Goal: Check status: Check status

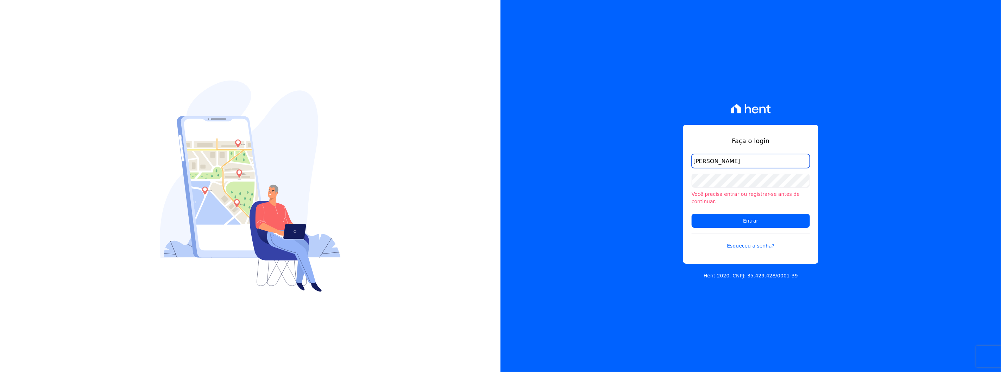
type input "l.jardim@lbacapital.com.br"
click at [594, 214] on input "Entrar" at bounding box center [751, 221] width 118 height 14
click at [692, 214] on input "Entrar" at bounding box center [751, 221] width 118 height 14
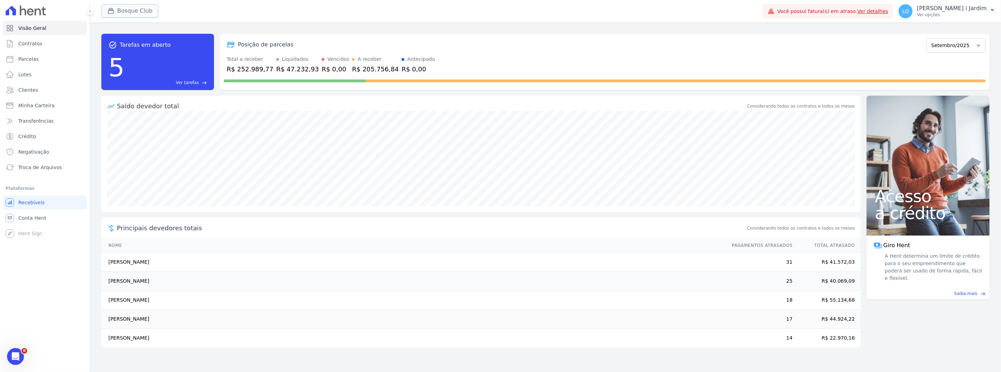
click at [128, 6] on button "Bosque Club" at bounding box center [129, 10] width 57 height 13
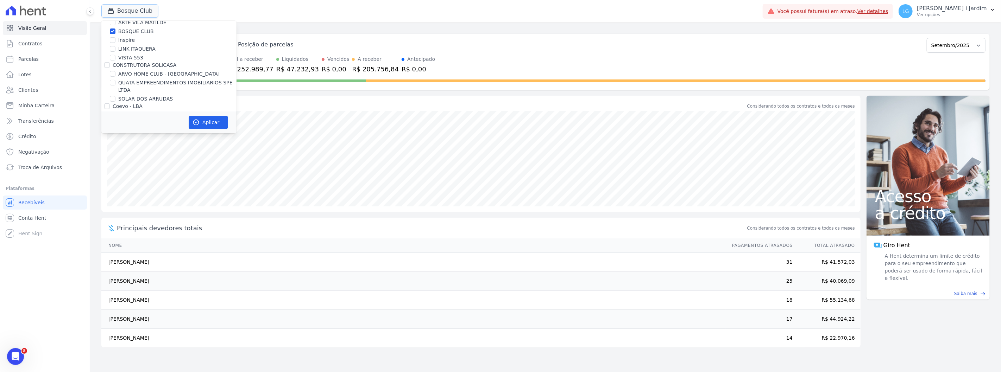
scroll to position [117, 0]
click at [129, 29] on label "BOSQUE CLUB" at bounding box center [136, 31] width 36 height 7
click at [115, 29] on input "BOSQUE CLUB" at bounding box center [113, 32] width 6 height 6
checkbox input "false"
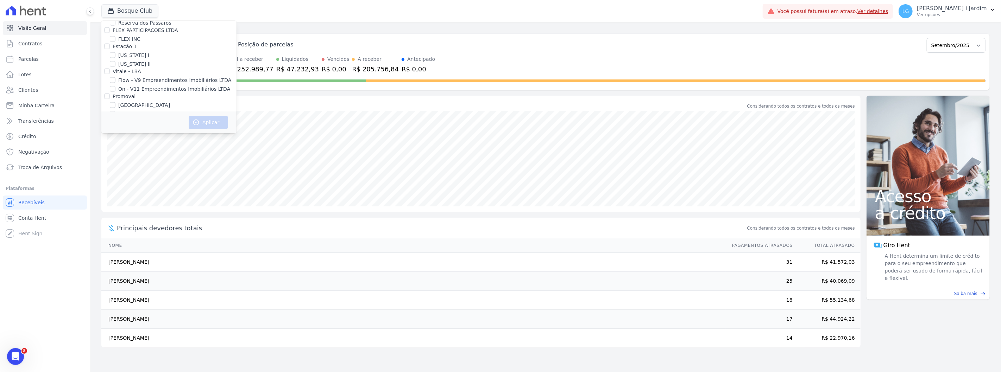
click at [125, 102] on label "[GEOGRAPHIC_DATA]" at bounding box center [144, 105] width 52 height 7
click at [115, 102] on input "[GEOGRAPHIC_DATA]" at bounding box center [113, 105] width 6 height 6
checkbox input "true"
click at [197, 127] on button "Aplicar" at bounding box center [208, 122] width 39 height 13
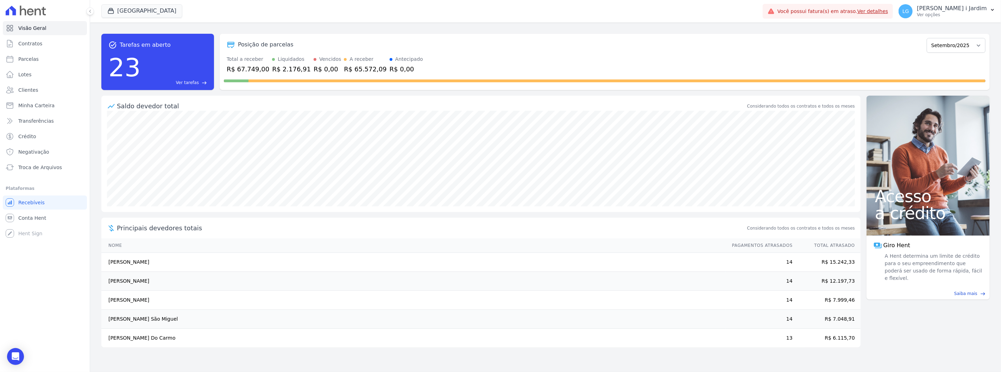
click at [293, 72] on div "R$ 2.176,91" at bounding box center [291, 69] width 39 height 10
click at [365, 49] on div "Posição de parcelas Abril/2024 Maio/2024 Junho/2024 Julho/2024 Agosto/2024 Sete…" at bounding box center [605, 45] width 762 height 16
click at [109, 12] on icon "button" at bounding box center [110, 10] width 7 height 7
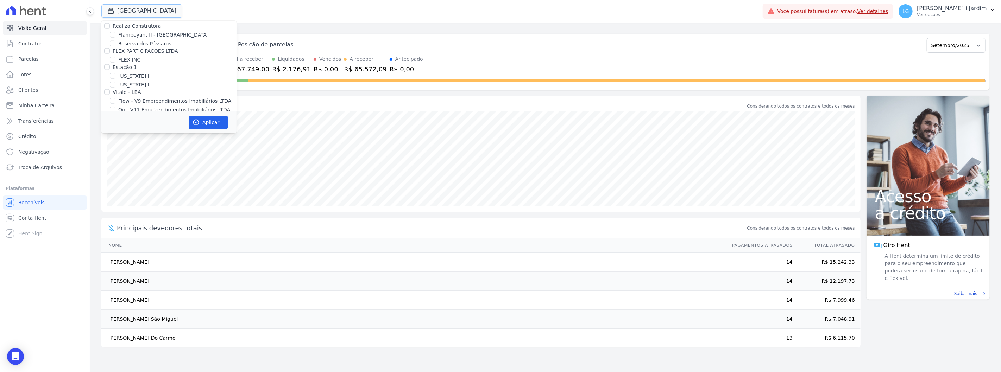
scroll to position [743, 0]
click at [129, 124] on label "[GEOGRAPHIC_DATA]" at bounding box center [144, 127] width 52 height 7
click at [115, 125] on input "[GEOGRAPHIC_DATA]" at bounding box center [113, 128] width 6 height 6
checkbox input "false"
click at [129, 133] on label "Villa Francesa Iris" at bounding box center [139, 136] width 43 height 7
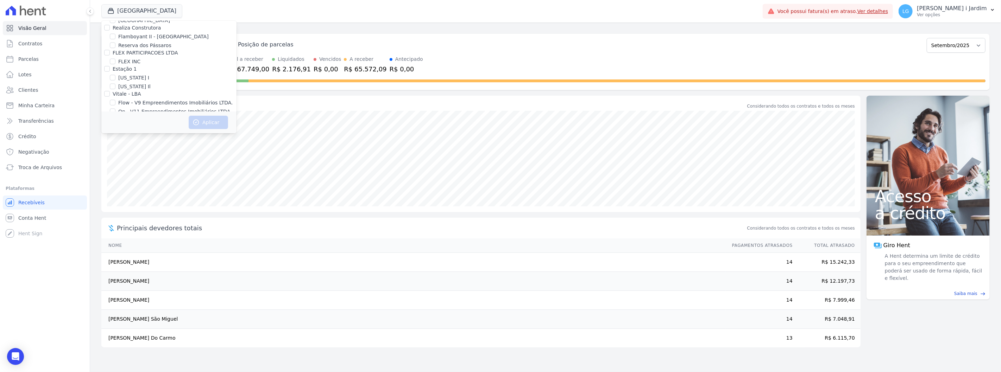
click at [115, 134] on input "Villa Francesa Iris" at bounding box center [113, 137] width 6 height 6
checkbox input "true"
click at [198, 126] on button "Aplicar" at bounding box center [208, 122] width 39 height 13
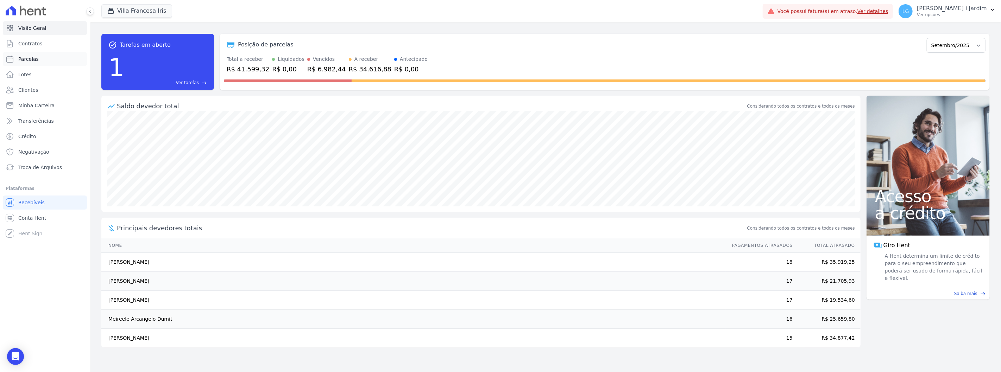
click at [53, 59] on link "Parcelas" at bounding box center [45, 59] width 84 height 14
select select
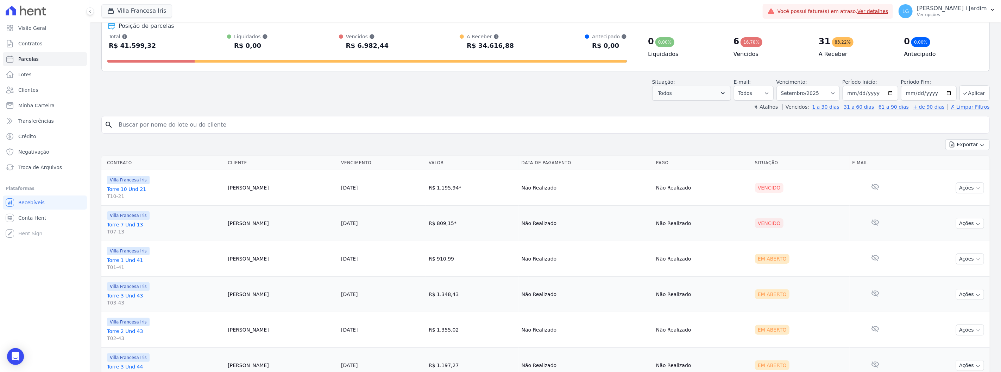
scroll to position [78, 0]
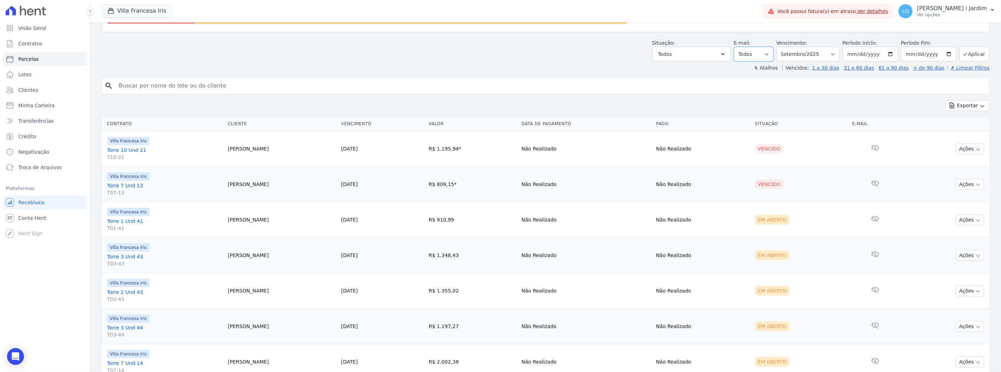
click at [753, 55] on select "Todos Lido Não-lido" at bounding box center [754, 54] width 40 height 15
click at [710, 57] on button "Todos" at bounding box center [691, 54] width 79 height 15
click at [695, 71] on label "Selecionar todos" at bounding box center [686, 72] width 41 height 6
click at [664, 71] on input "Selecionar todos" at bounding box center [661, 72] width 6 height 6
checkbox input "false"
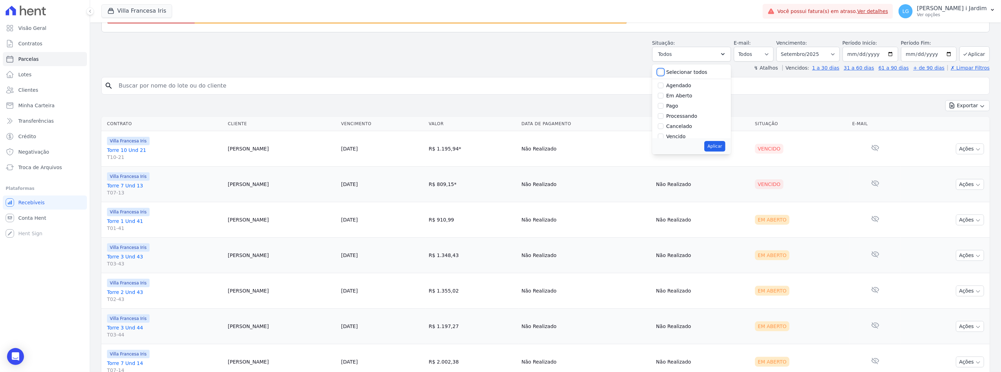
checkbox input "false"
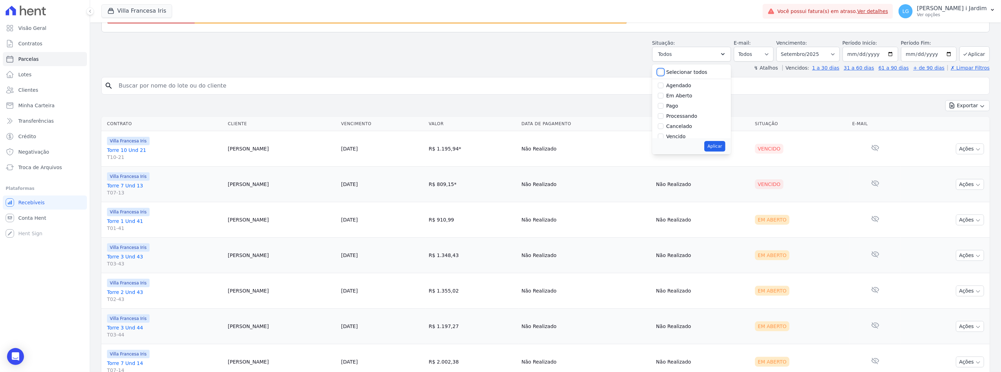
checkbox input "false"
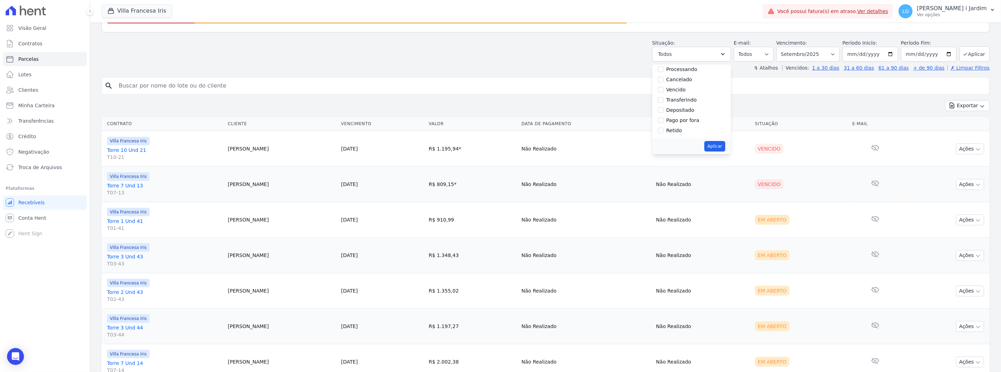
scroll to position [8, 0]
click at [681, 130] on label "Vencido" at bounding box center [675, 129] width 19 height 6
click at [664, 130] on input "Vencido" at bounding box center [661, 129] width 6 height 6
checkbox input "true"
click at [716, 149] on button "Aplicar" at bounding box center [714, 146] width 21 height 11
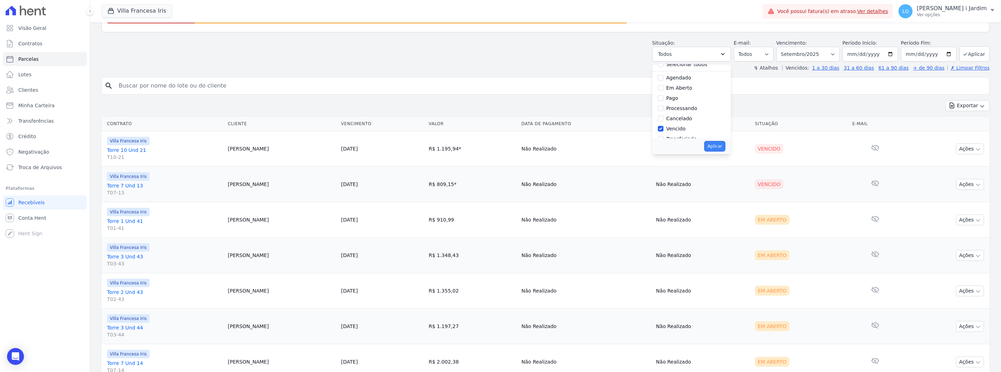
select select "overdue"
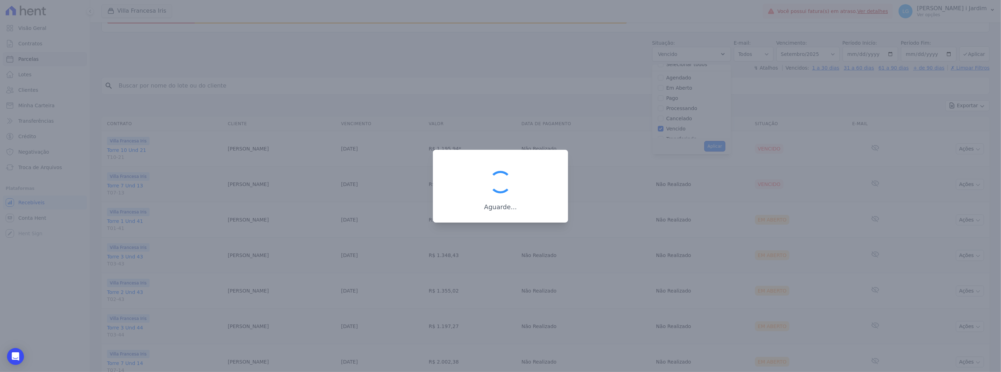
scroll to position [13, 0]
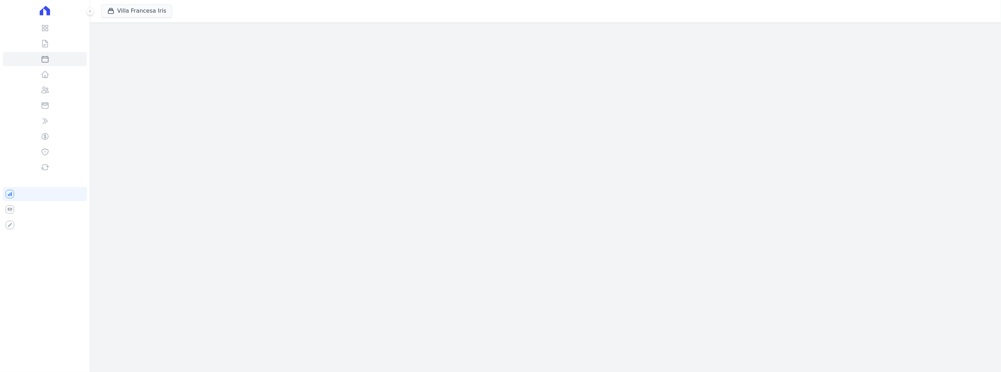
select select
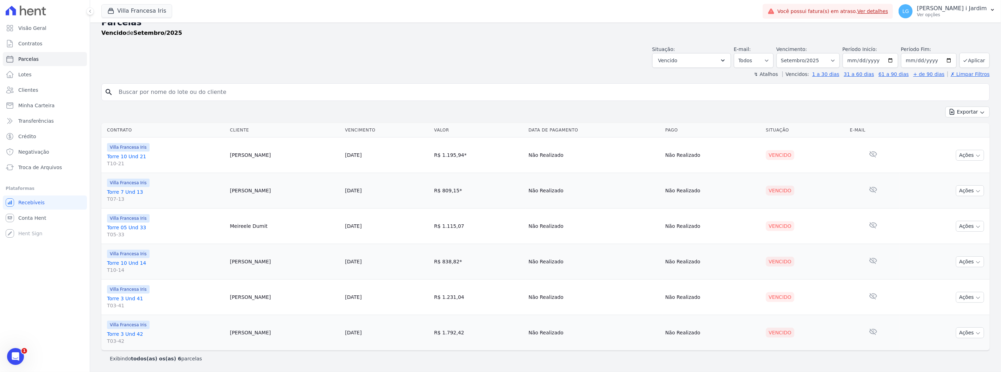
click at [537, 78] on div "Parcelas Vencido de Setembro/2025 Situação: Agendado Em Aberto Pago Processando…" at bounding box center [545, 192] width 911 height 362
click at [539, 54] on div "Situação: Agendado Em Aberto Pago Processando Cancelado Vencido Transferindo De…" at bounding box center [545, 55] width 888 height 25
click at [131, 15] on button "Villa Francesa Iris" at bounding box center [136, 10] width 71 height 13
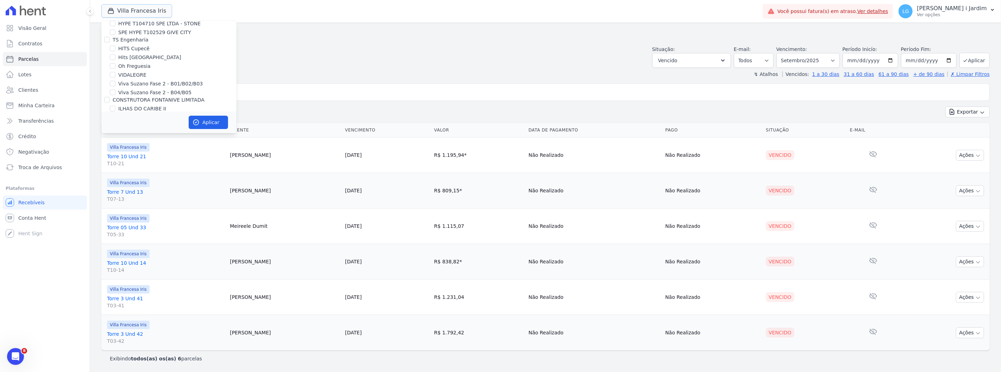
scroll to position [782, 0]
click at [142, 94] on label "Villa Francesa Iris" at bounding box center [139, 97] width 43 height 7
click at [115, 95] on input "Villa Francesa Iris" at bounding box center [113, 98] width 6 height 6
checkbox input "false"
click at [122, 85] on label "[GEOGRAPHIC_DATA]" at bounding box center [144, 88] width 52 height 7
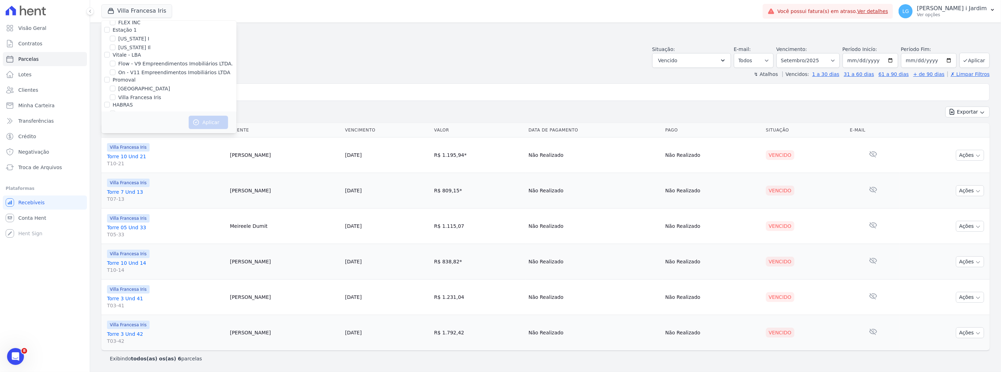
click at [115, 86] on input "[GEOGRAPHIC_DATA]" at bounding box center [113, 89] width 6 height 6
checkbox input "true"
click at [209, 126] on button "Aplicar" at bounding box center [208, 122] width 39 height 13
select select
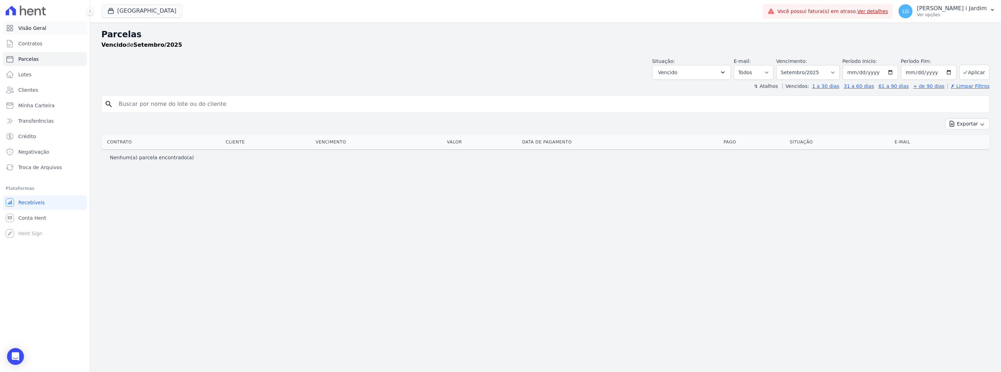
click at [50, 29] on link "Visão Geral" at bounding box center [45, 28] width 84 height 14
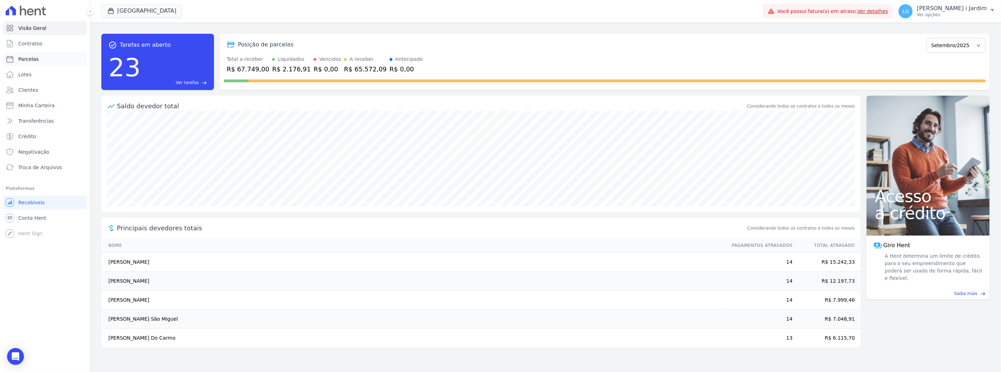
click at [47, 62] on link "Parcelas" at bounding box center [45, 59] width 84 height 14
select select
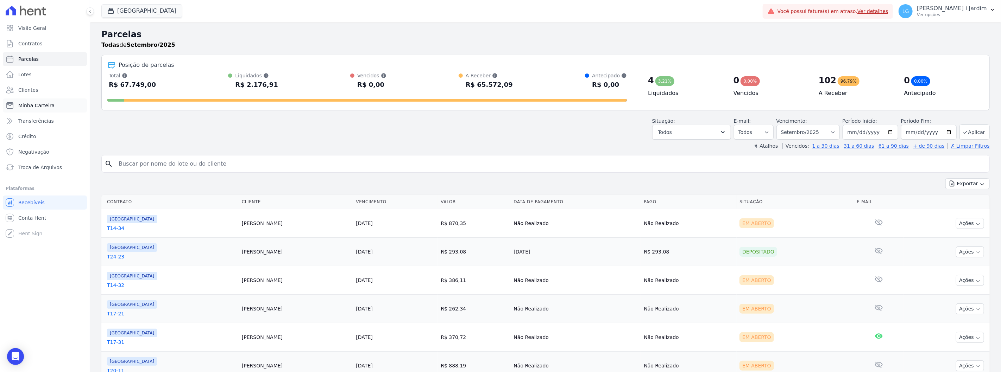
click at [63, 101] on link "Minha Carteira" at bounding box center [45, 106] width 84 height 14
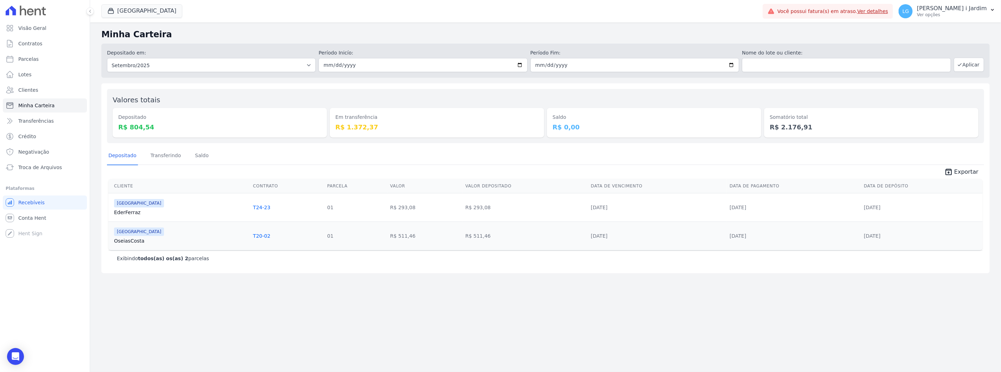
drag, startPoint x: 472, startPoint y: 233, endPoint x: 390, endPoint y: 211, distance: 84.9
click at [393, 206] on tbody "France Eder Ferraz T24-23 01 R$ 293,08 R$ 293,08 10/09/2025 03/09/2025" at bounding box center [545, 221] width 874 height 57
click at [381, 274] on div "Minha Carteira Depositado em: Todos os meses Abril/2024 Maio/2024 Junho/2024 Ju…" at bounding box center [545, 198] width 911 height 350
click at [154, 160] on link "Transferindo" at bounding box center [165, 156] width 33 height 18
click at [206, 154] on div "Depositado Transferindo Saldo" at bounding box center [545, 155] width 877 height 17
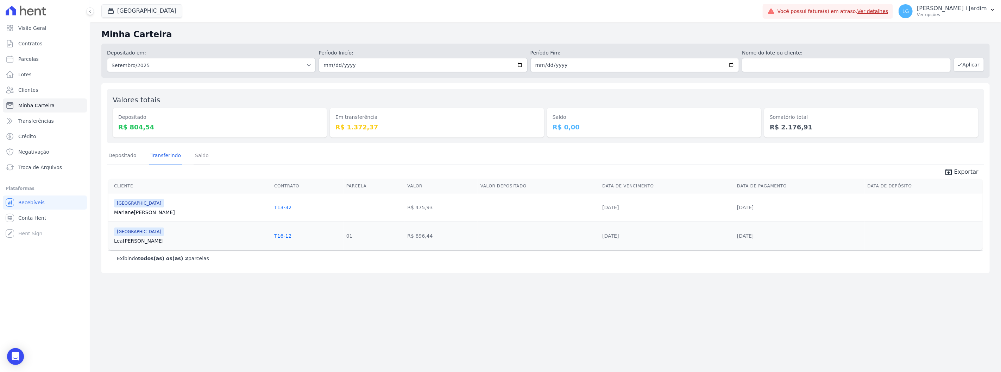
click at [202, 154] on link "Saldo" at bounding box center [202, 156] width 17 height 18
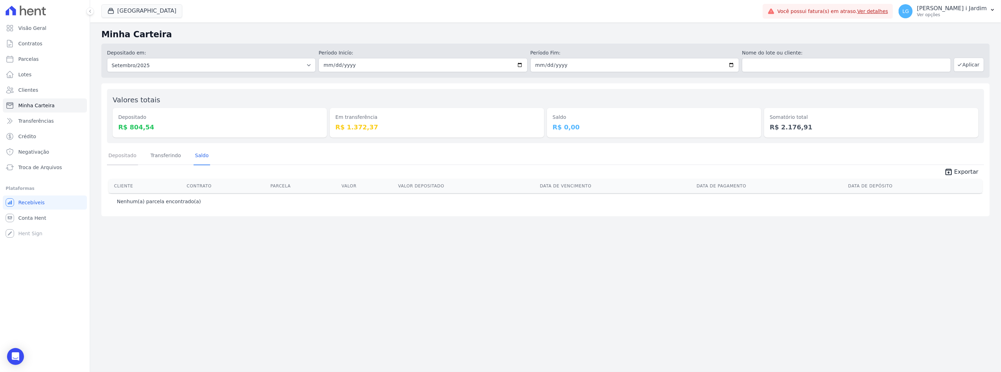
click at [114, 147] on link "Depositado" at bounding box center [122, 156] width 31 height 18
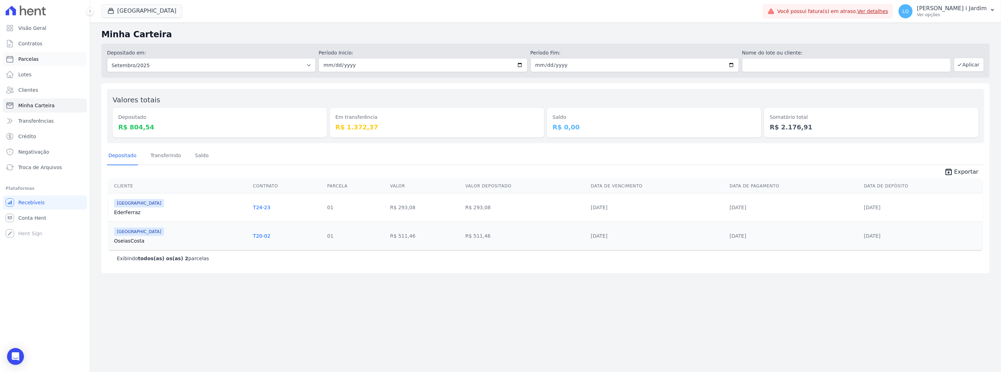
click at [42, 61] on link "Parcelas" at bounding box center [45, 59] width 84 height 14
select select
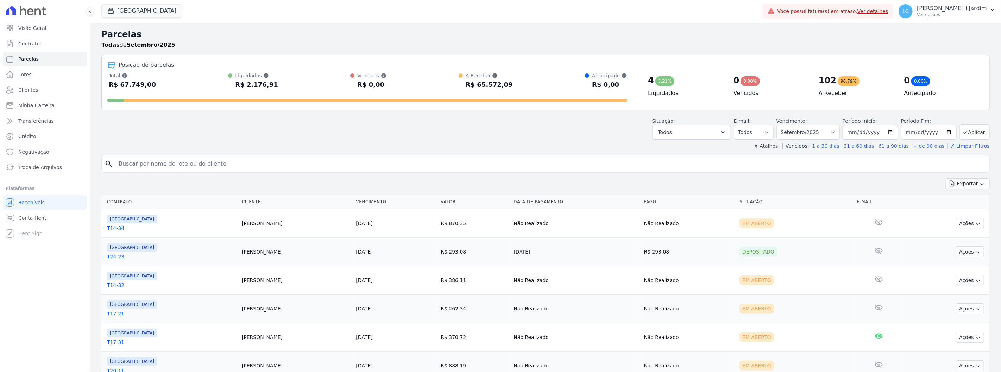
select select
click at [670, 138] on button "Todos" at bounding box center [691, 132] width 79 height 15
click at [681, 150] on label "Selecionar todos" at bounding box center [686, 150] width 41 height 6
click at [664, 150] on input "Selecionar todos" at bounding box center [661, 150] width 6 height 6
checkbox input "false"
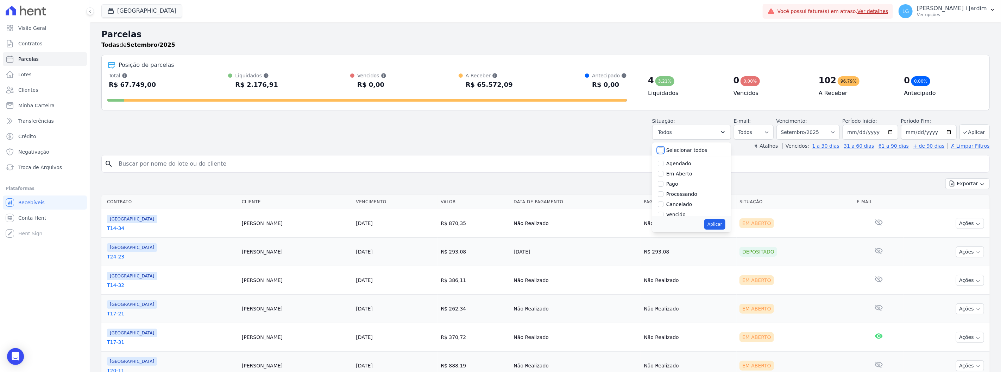
checkbox input "false"
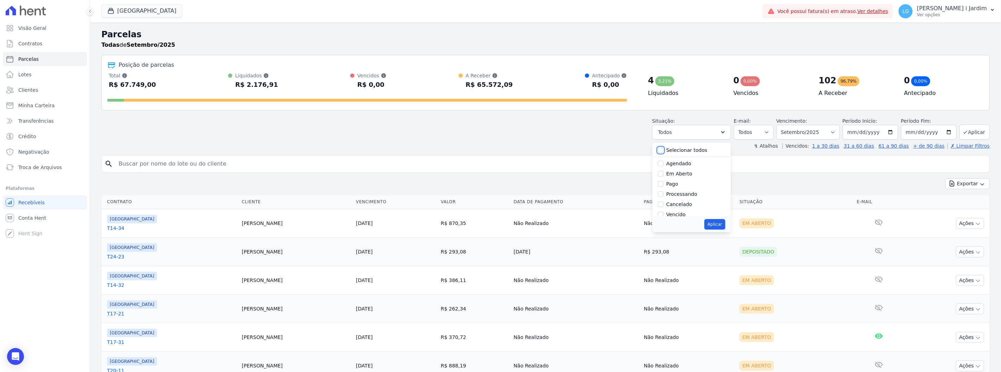
checkbox input "false"
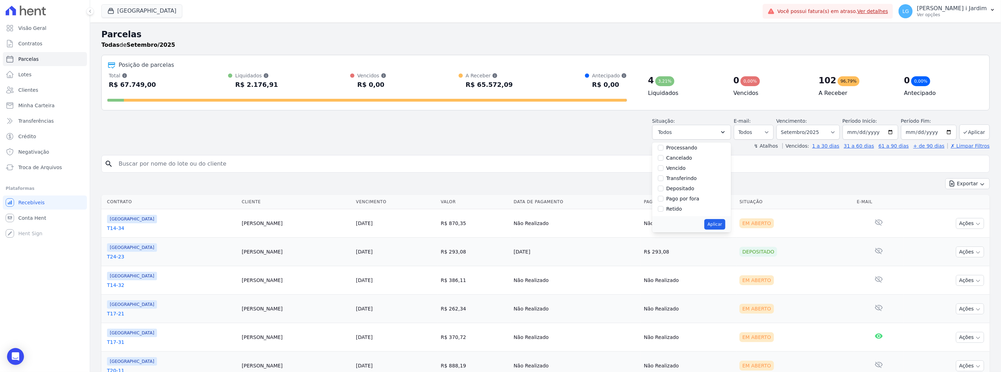
scroll to position [47, 0]
click at [685, 198] on label "Pago por fora" at bounding box center [682, 199] width 33 height 6
click at [664, 198] on input "Pago por fora" at bounding box center [661, 199] width 6 height 6
checkbox input "true"
click at [688, 189] on label "Depositado" at bounding box center [680, 189] width 28 height 6
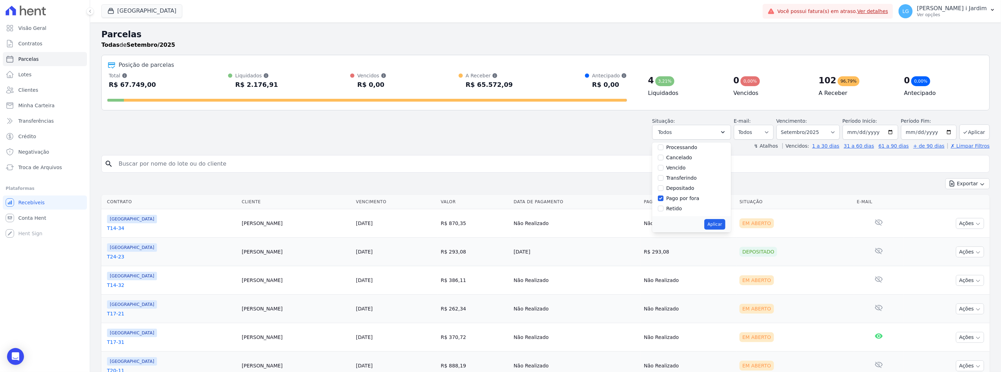
click at [664, 189] on input "Depositado" at bounding box center [661, 189] width 6 height 6
checkbox input "true"
click at [714, 226] on button "Aplicar" at bounding box center [714, 224] width 21 height 11
select select "deposited"
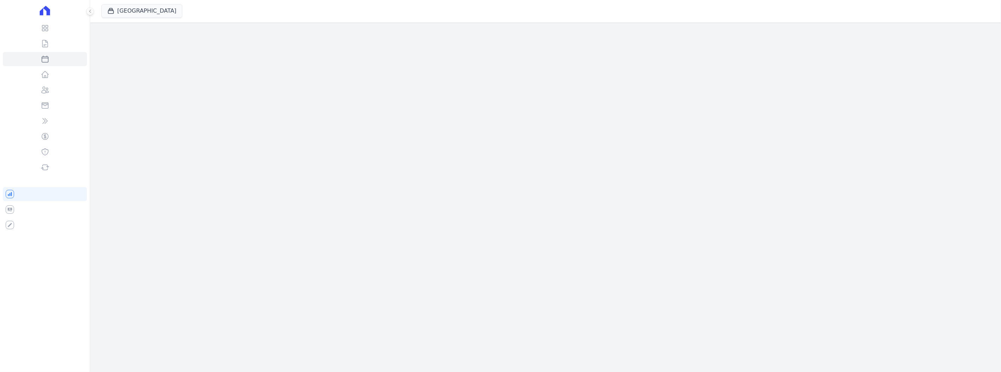
select select
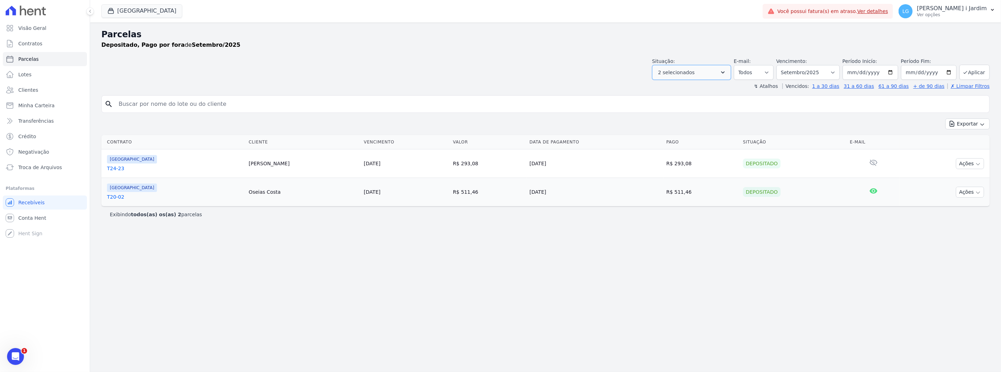
click at [710, 71] on button "2 selecionados" at bounding box center [691, 72] width 79 height 15
click at [678, 125] on label "Pago" at bounding box center [672, 124] width 12 height 6
click at [664, 125] on input "Pago" at bounding box center [661, 124] width 6 height 6
checkbox input "true"
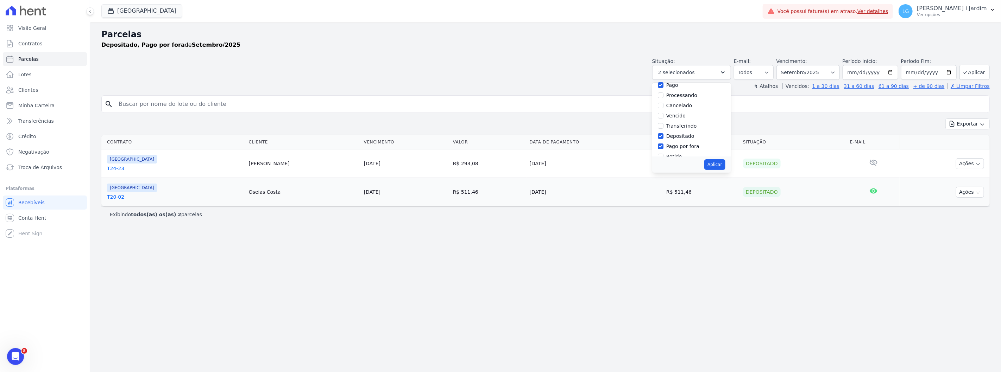
click at [696, 127] on label "Transferindo" at bounding box center [681, 126] width 31 height 6
click at [664, 127] on input "Transferindo" at bounding box center [661, 126] width 6 height 6
checkbox input "true"
click at [725, 165] on button "Aplicar" at bounding box center [714, 164] width 21 height 11
select select "paid"
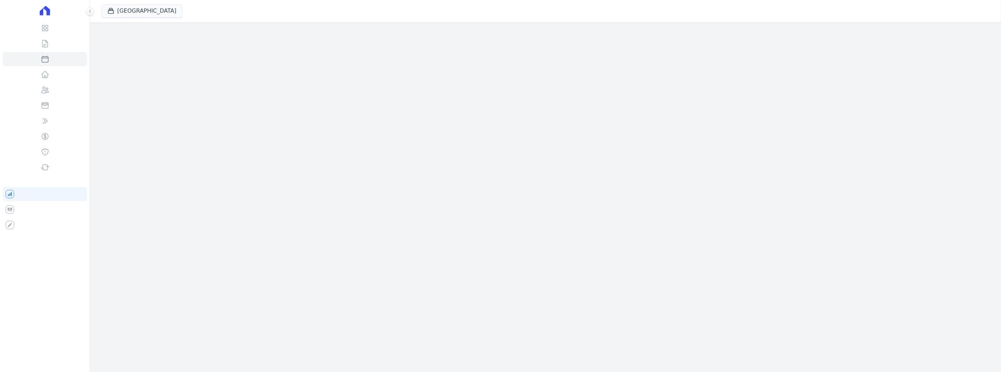
select select
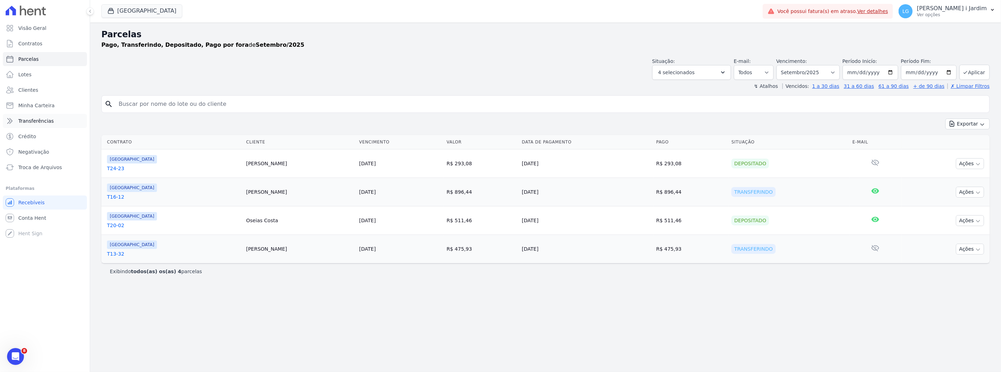
click at [27, 118] on span "Transferências" at bounding box center [36, 121] width 36 height 7
click at [220, 42] on strong "Pago, Transferindo, Depositado, Pago por fora" at bounding box center [174, 45] width 147 height 7
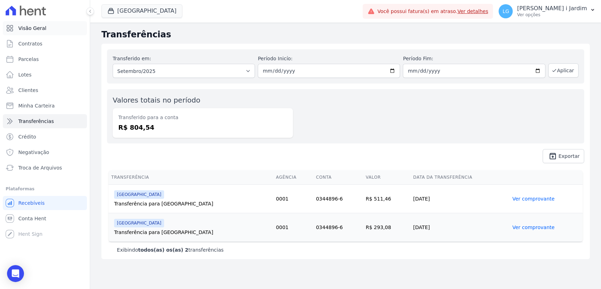
click at [40, 29] on span "Visão Geral" at bounding box center [32, 28] width 28 height 7
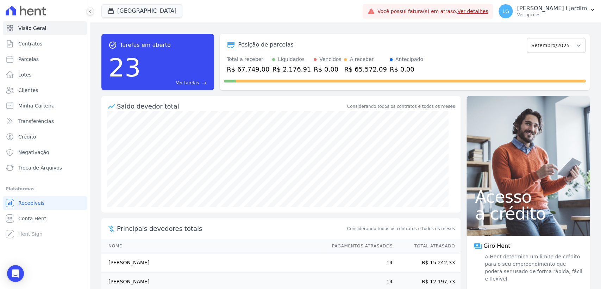
click at [369, 34] on div "Posição de parcelas Abril/2024 Maio/2024 Junho/2024 Julho/2024 Agosto/2024 Sete…" at bounding box center [405, 62] width 370 height 56
click at [477, 58] on div "Total a receber R$ 67.749,00 Liquidados R$ 2.176,91 Vencidos R$ 0,00 A receber …" at bounding box center [405, 65] width 362 height 18
